Goal: Transaction & Acquisition: Purchase product/service

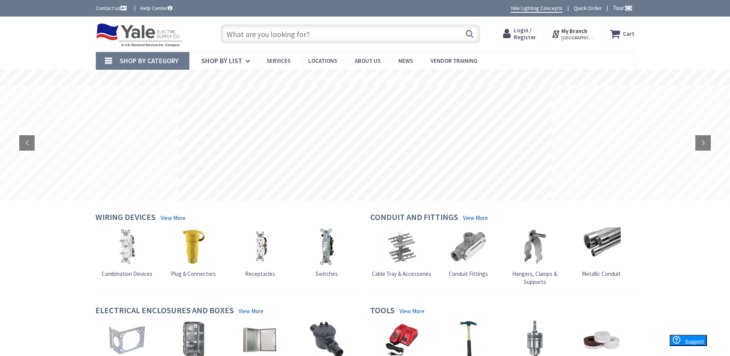
click at [262, 35] on input "text" at bounding box center [351, 33] width 260 height 19
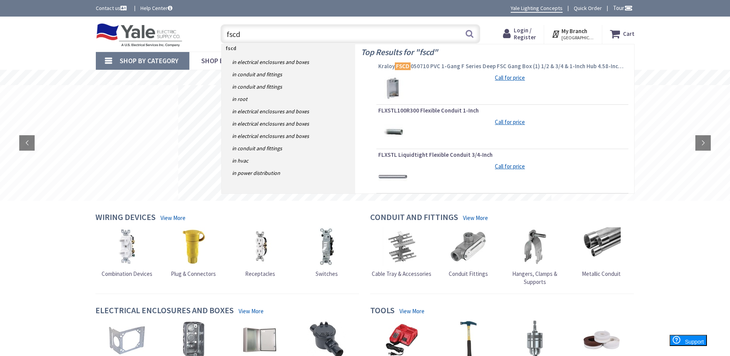
type input "fscd"
click at [453, 68] on span "Kraloy FSCD 050710 PVC 1-Gang F Series Deep FSC Gang Box (1) 1/2 & 3/4 & 1-Inch…" at bounding box center [502, 66] width 248 height 8
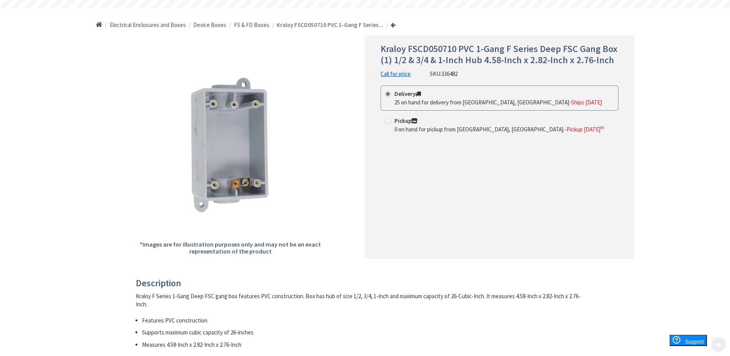
scroll to position [77, 0]
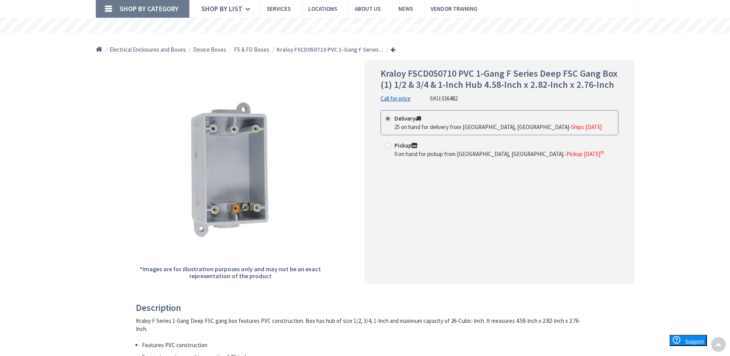
scroll to position [0, 0]
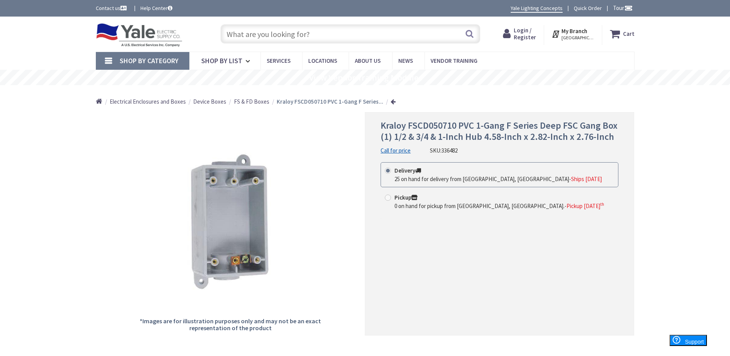
click at [530, 35] on span "Login / Register" at bounding box center [525, 34] width 22 height 14
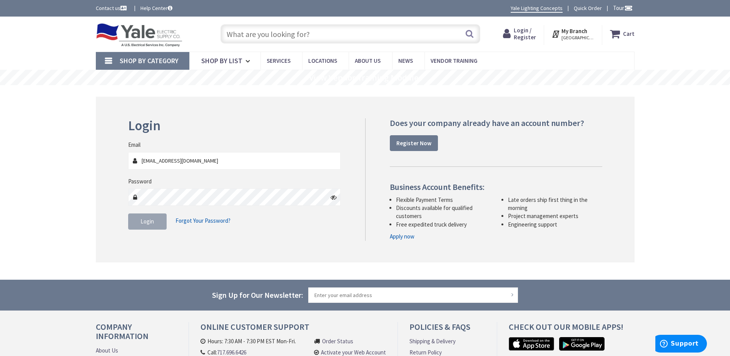
type input "nate@cmhigh.com"
click at [139, 221] on button "Login" at bounding box center [147, 221] width 38 height 16
